Goal: Task Accomplishment & Management: Manage account settings

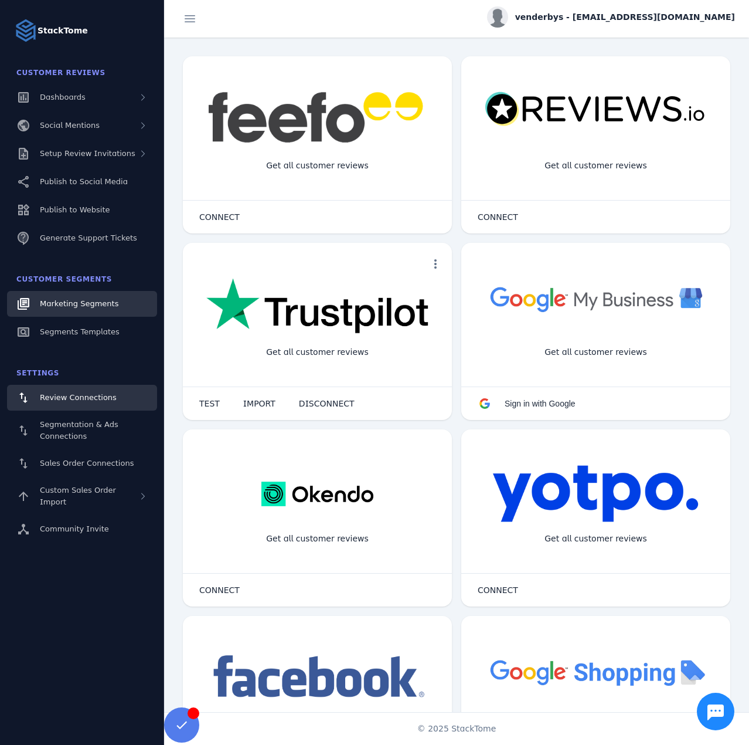
click at [87, 307] on span "Marketing Segments" at bounding box center [79, 303] width 79 height 9
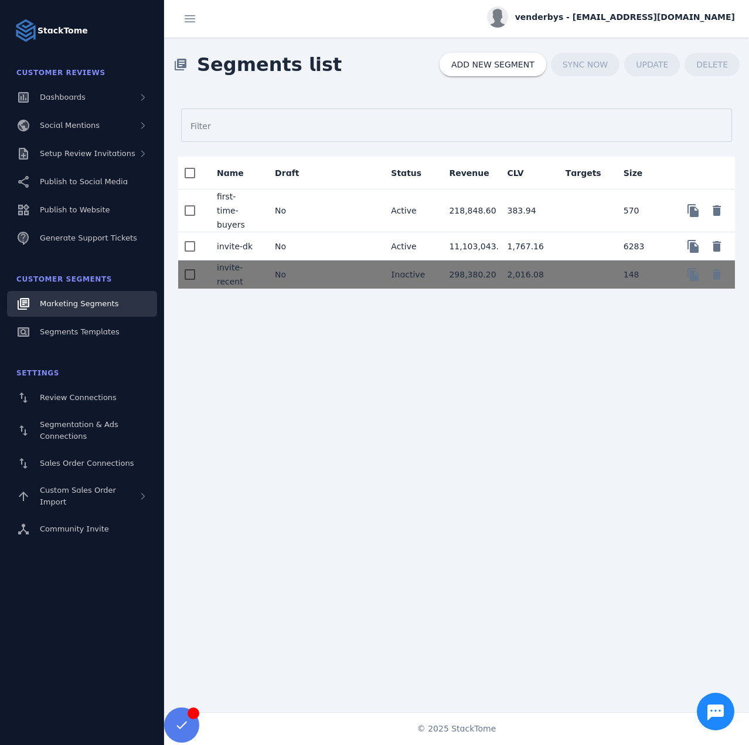
click at [308, 232] on mat-cell "No" at bounding box center [295, 246] width 58 height 28
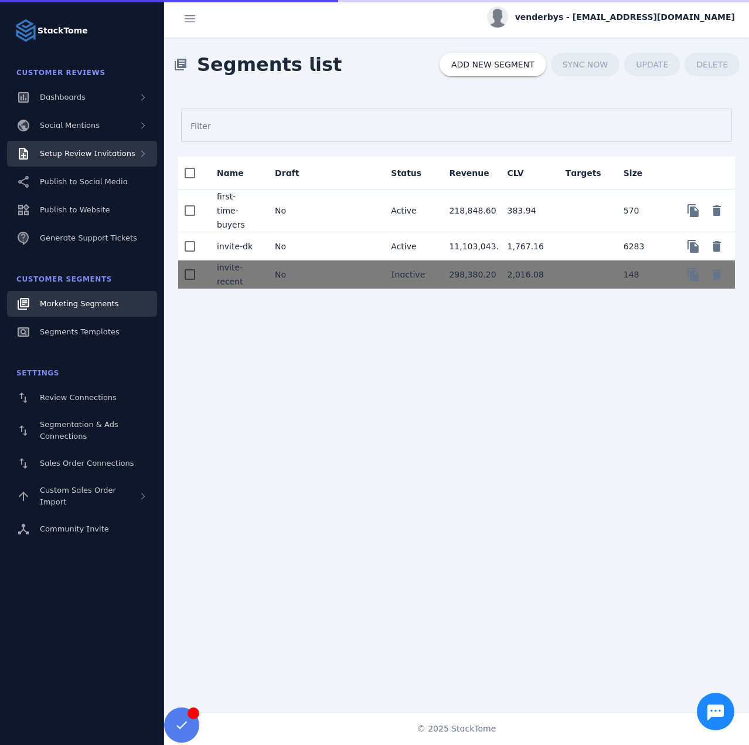
click at [110, 150] on span "Setup Review Invitations" at bounding box center [88, 153] width 96 height 9
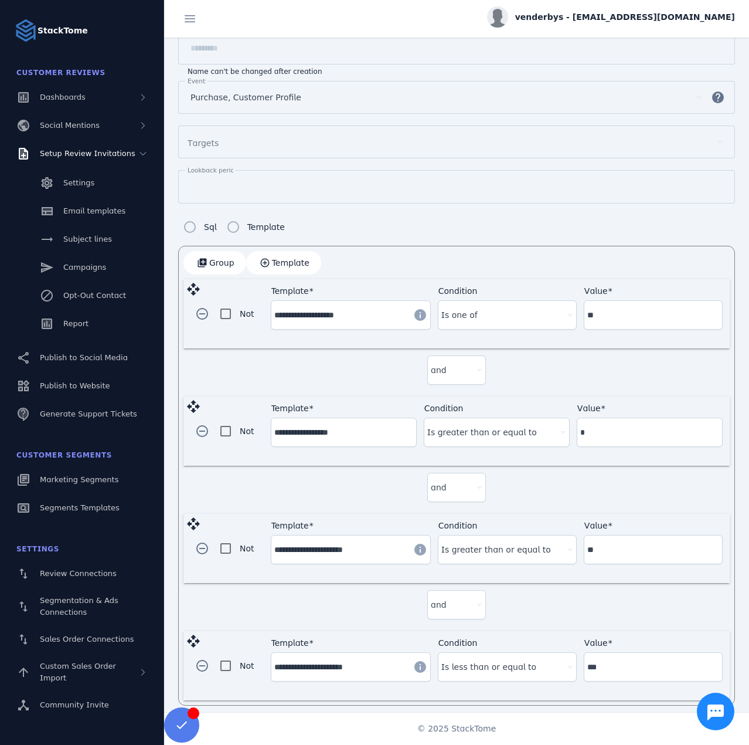
scroll to position [136, 0]
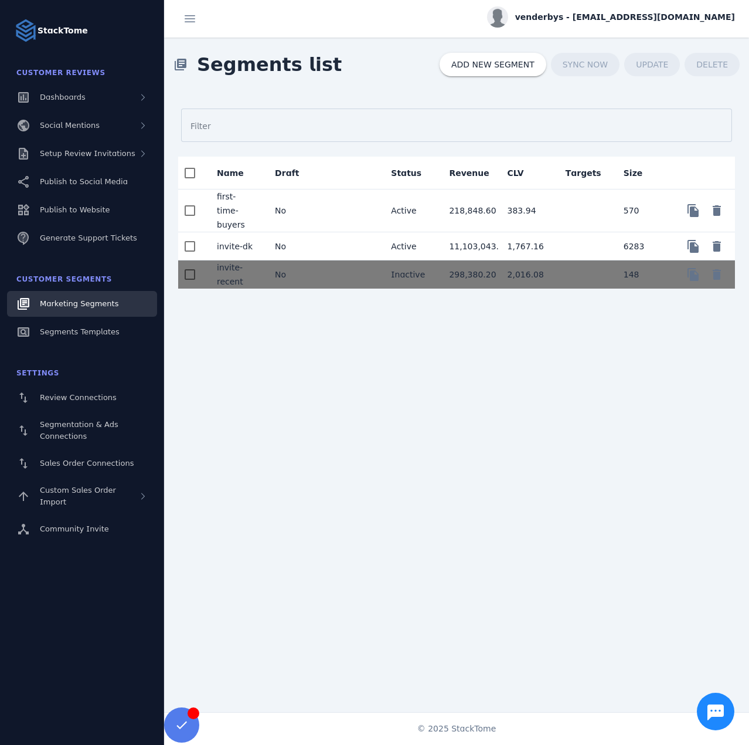
click at [603, 19] on span "venderbys - [EMAIL_ADDRESS][DOMAIN_NAME]" at bounding box center [625, 17] width 220 height 12
click at [678, 121] on button "Sign out" at bounding box center [693, 113] width 84 height 28
click at [90, 142] on div "Setup Review Invitations" at bounding box center [82, 154] width 150 height 26
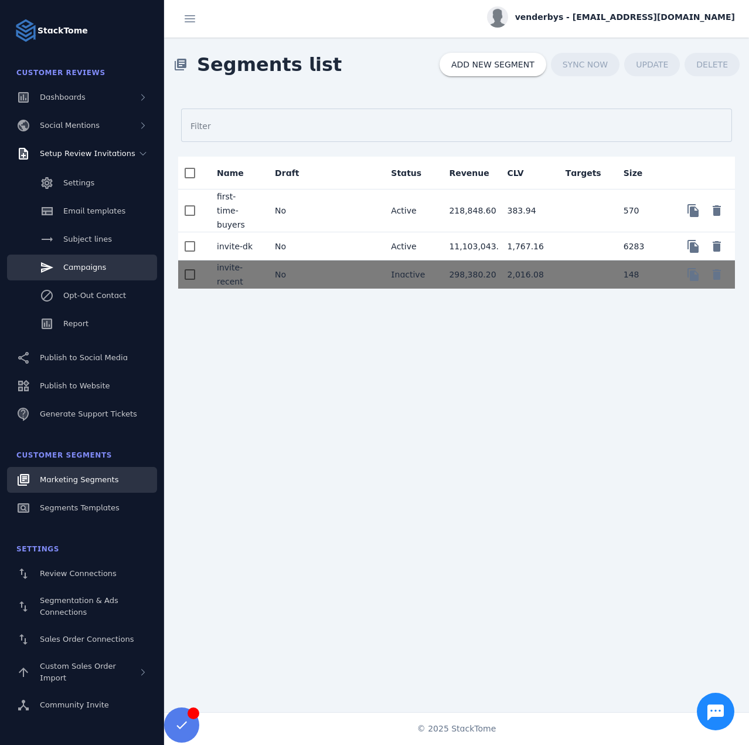
click at [94, 269] on span "Campaigns" at bounding box center [84, 267] width 43 height 9
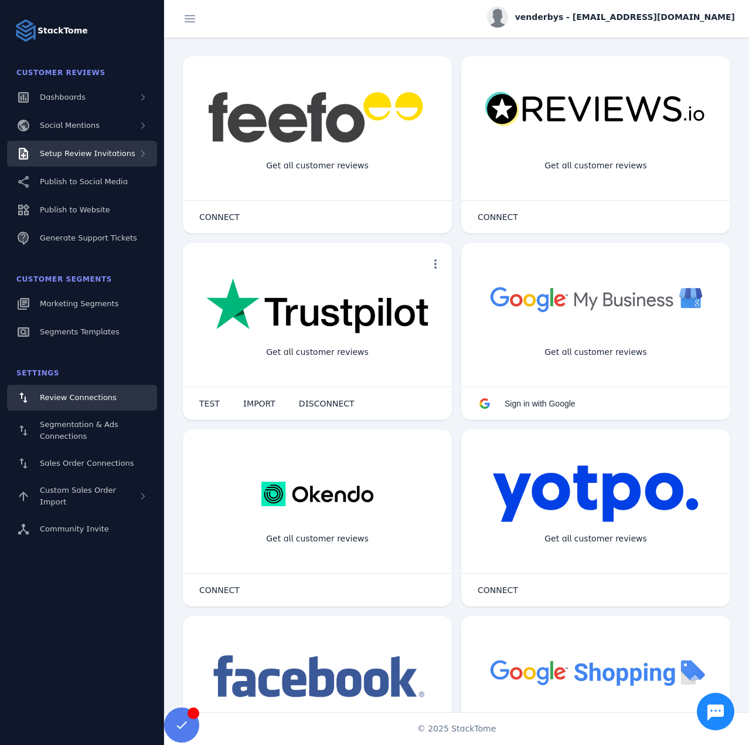
click at [93, 152] on span "Setup Review Invitations" at bounding box center [88, 153] width 96 height 9
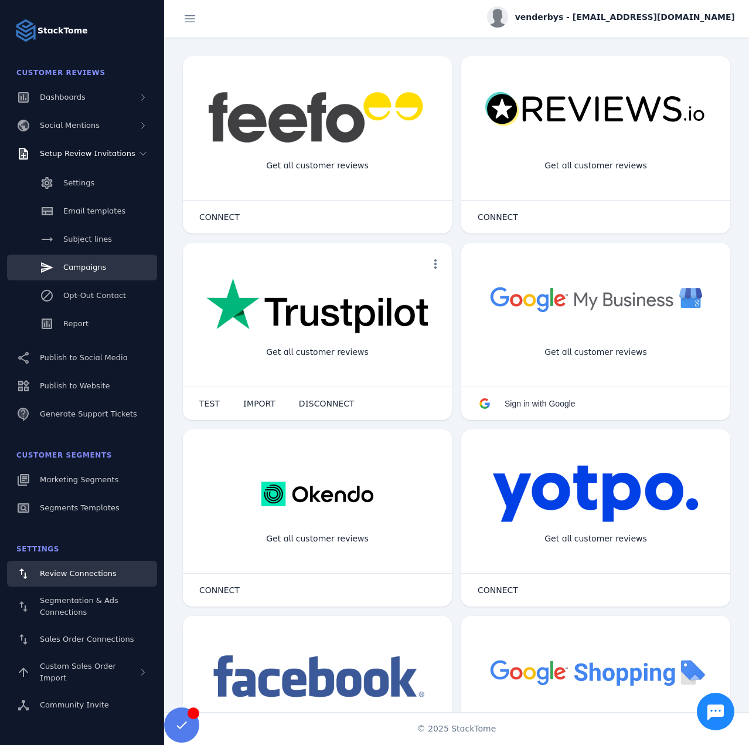
click at [94, 276] on link "Campaigns" at bounding box center [82, 267] width 150 height 26
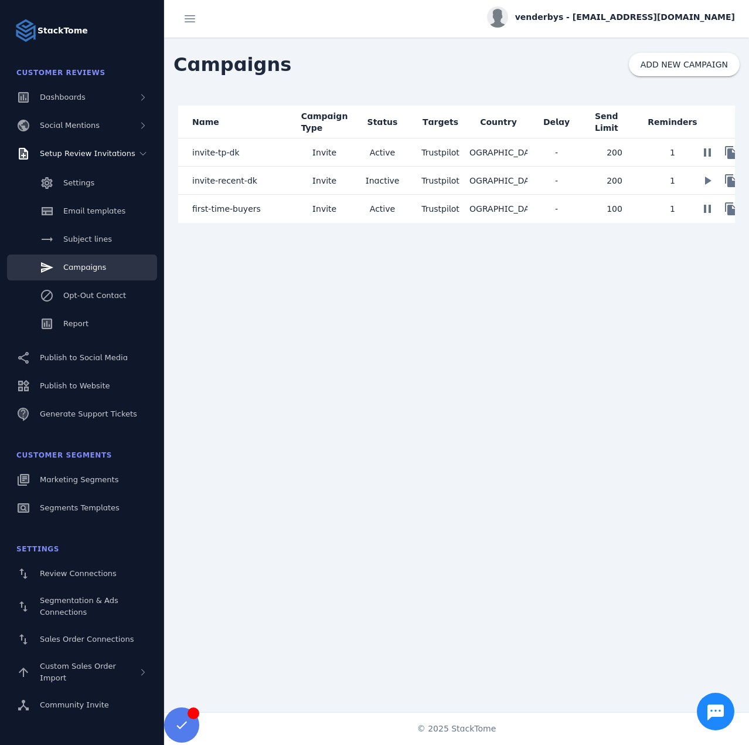
click at [270, 179] on mat-cell "invite-recent-dk" at bounding box center [236, 181] width 117 height 28
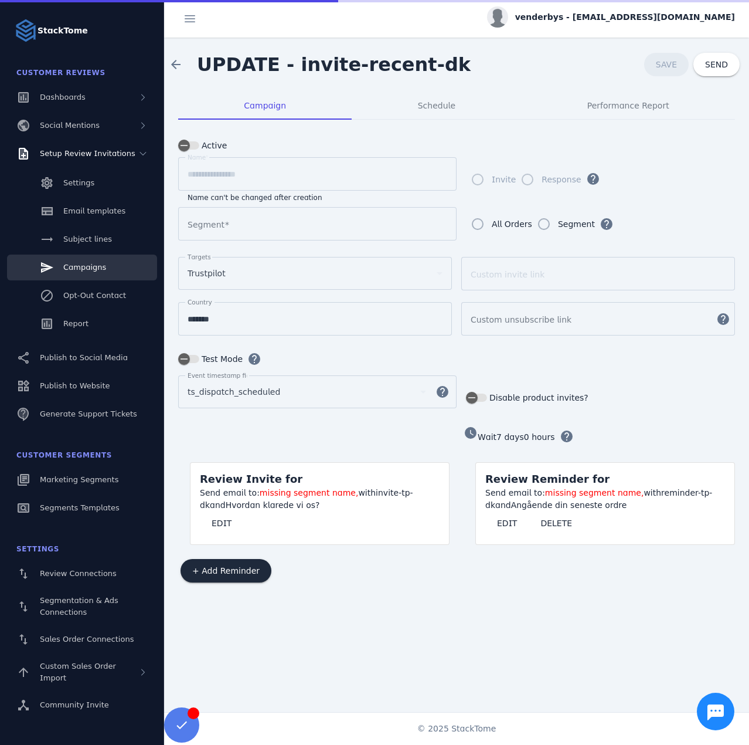
type input "**********"
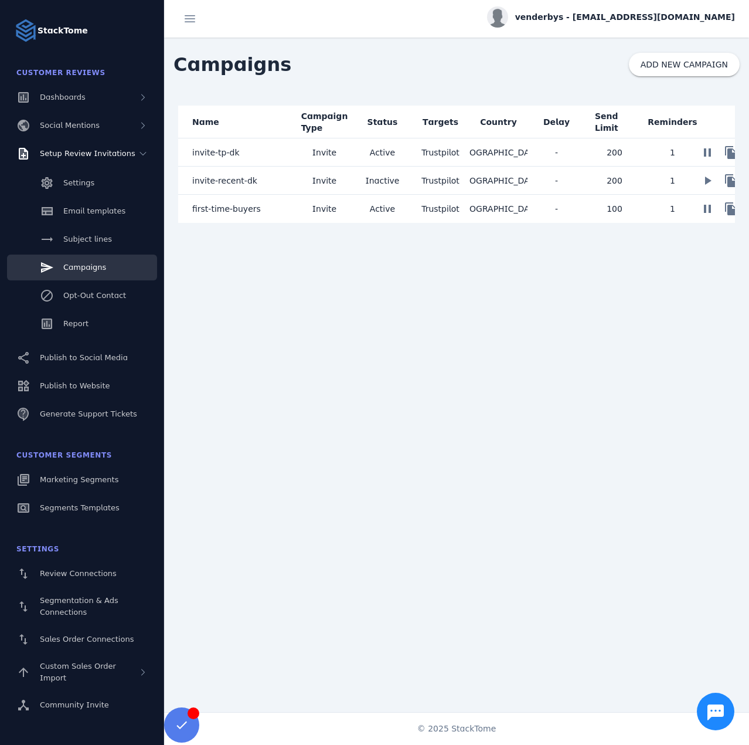
click at [272, 153] on mat-cell "invite-tp-dk" at bounding box center [236, 152] width 117 height 28
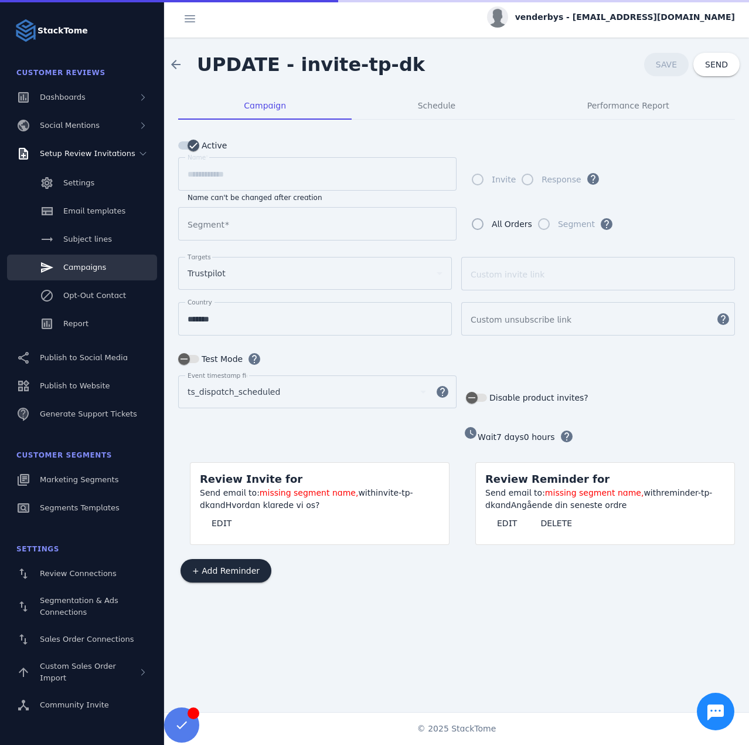
type input "*********"
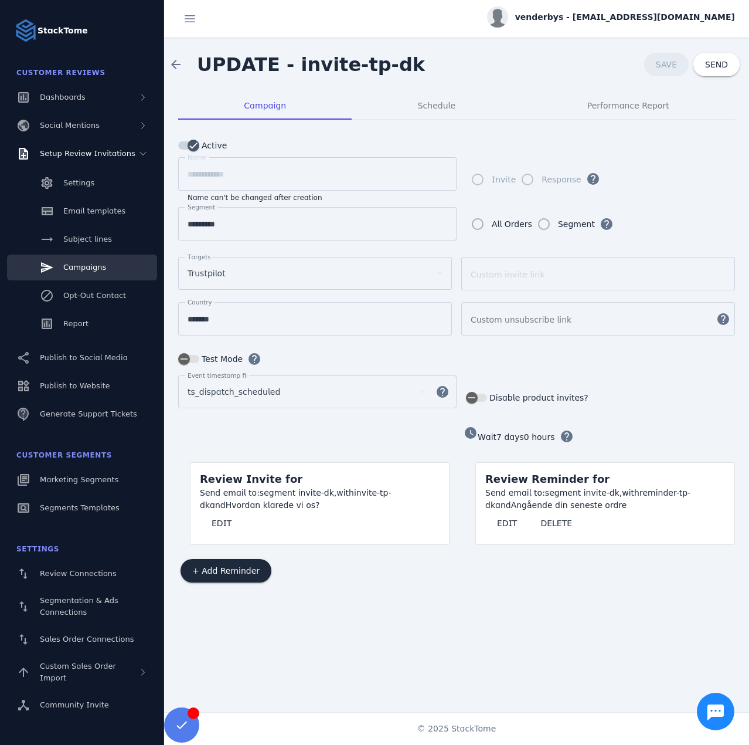
click at [639, 21] on span "venderbys - [EMAIL_ADDRESS][DOMAIN_NAME]" at bounding box center [625, 17] width 220 height 12
click at [673, 116] on icon at bounding box center [667, 113] width 14 height 14
